Goal: Navigation & Orientation: Go to known website

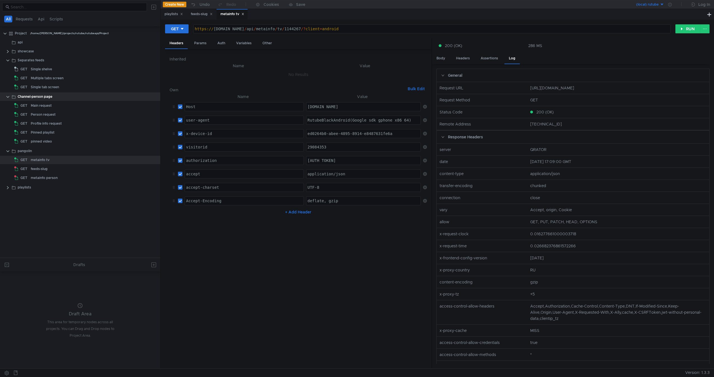
click at [284, 299] on nz-table "Name Value Host ההההההההההההההההההההההההההההההההההההההההההההההההההההההההההההההה…" at bounding box center [298, 228] width 257 height 271
